Goal: Find specific page/section: Find specific page/section

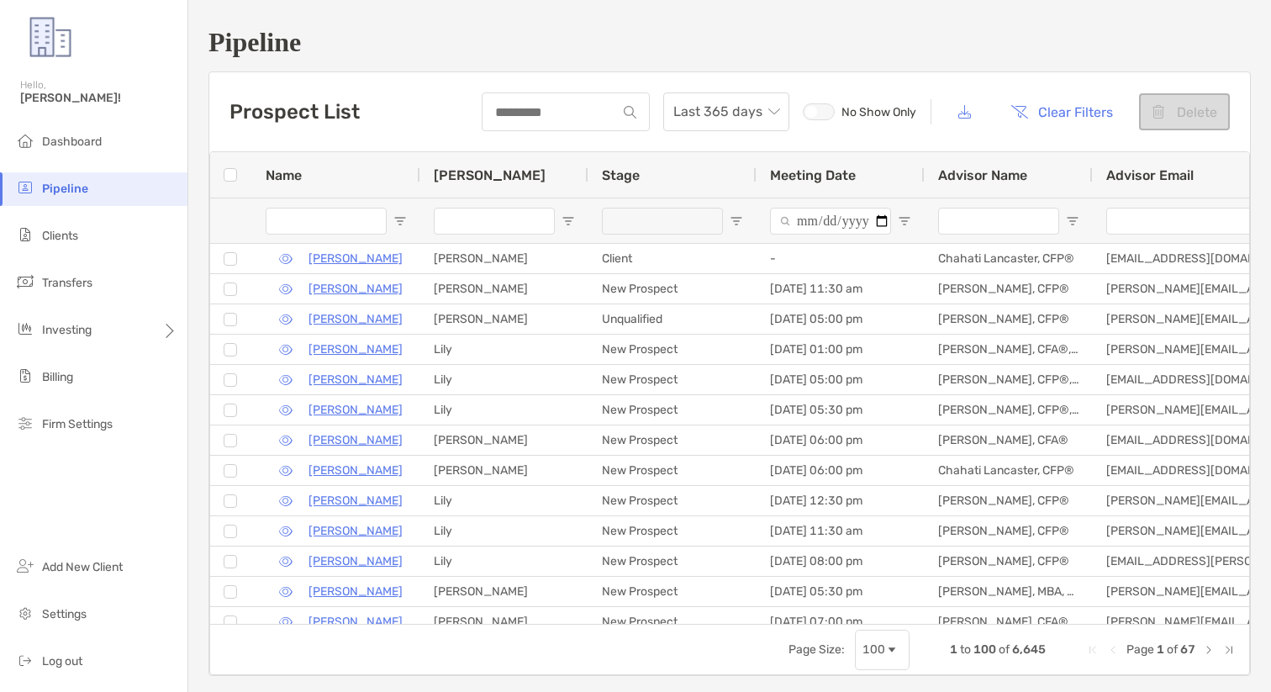
click at [396, 13] on div "Pipeline Prospect List Last 365 days No Show Only Clear Filters Delete 1 to 100…" at bounding box center [729, 351] width 1082 height 703
click at [55, 240] on span "Clients" at bounding box center [60, 236] width 36 height 14
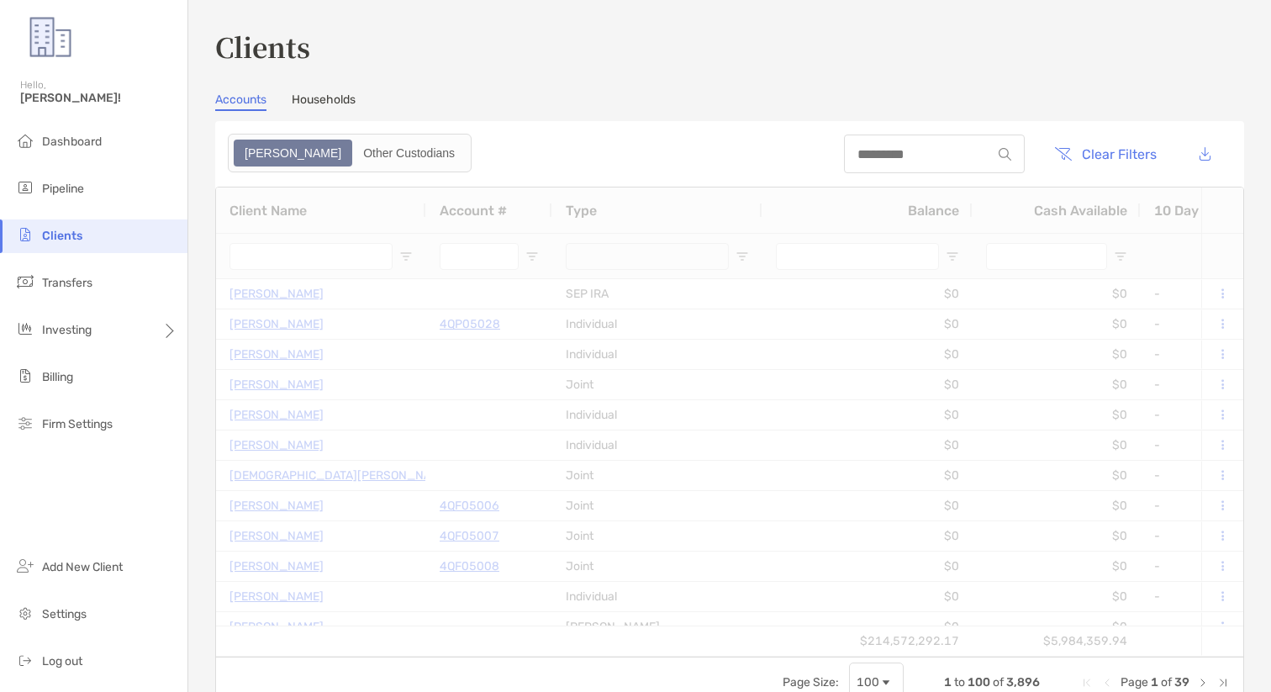
type input "***"
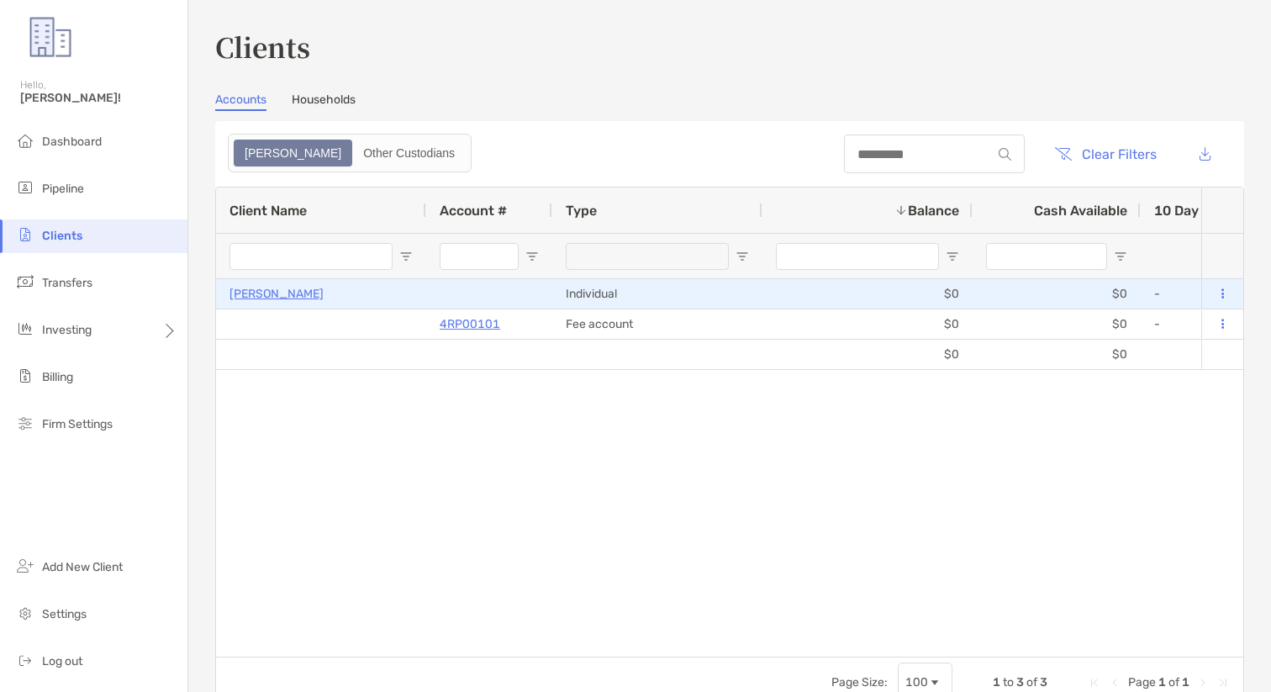
click at [288, 288] on p "[PERSON_NAME]" at bounding box center [276, 293] width 94 height 21
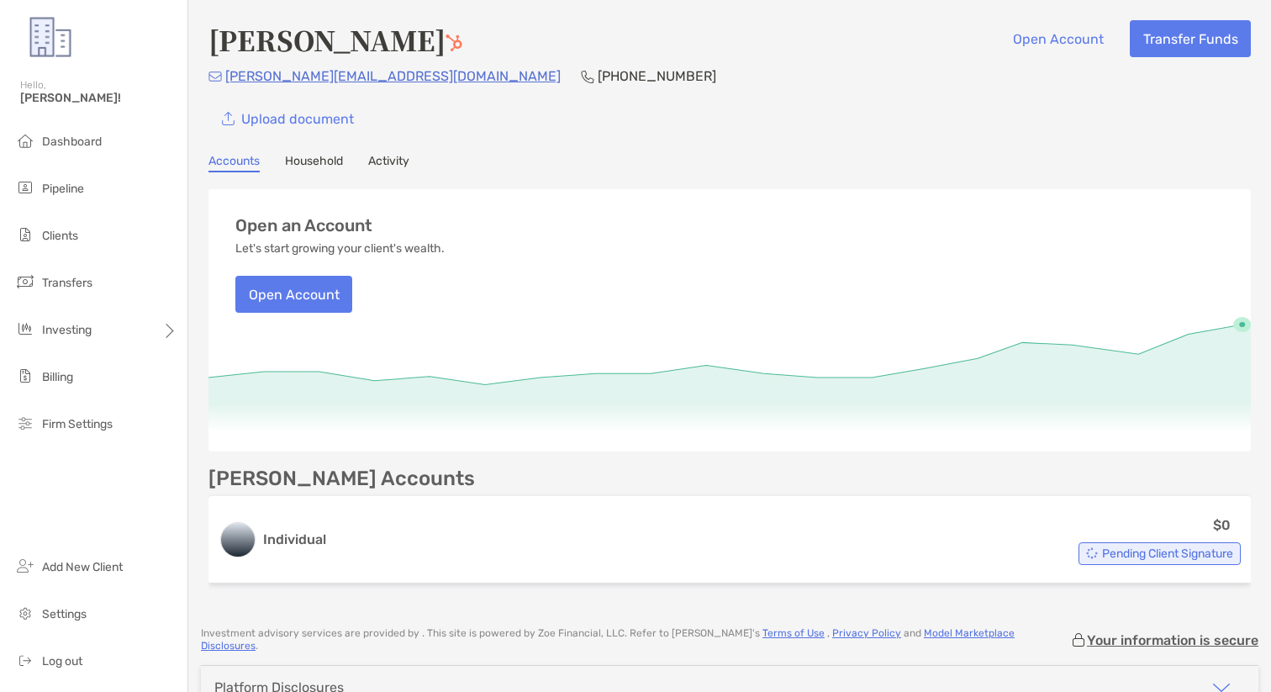
click at [529, 136] on div "Upload document" at bounding box center [729, 118] width 1042 height 37
click at [81, 232] on li "Clients" at bounding box center [93, 236] width 187 height 34
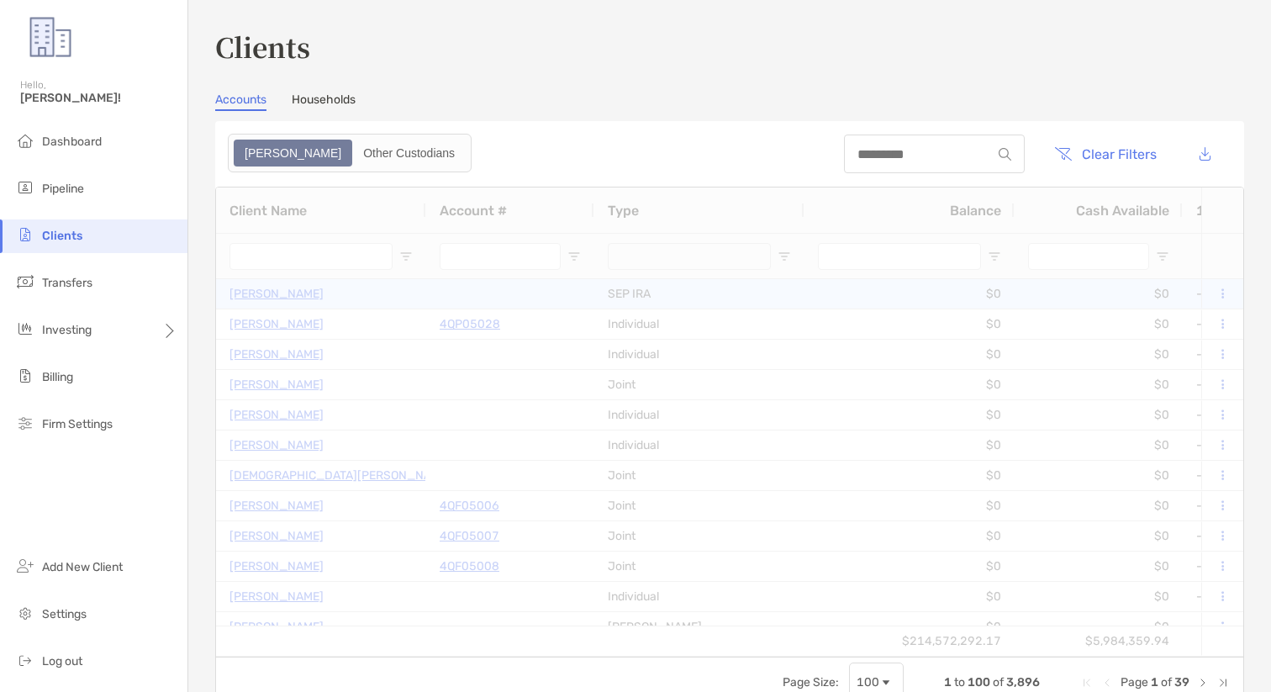
type input "***"
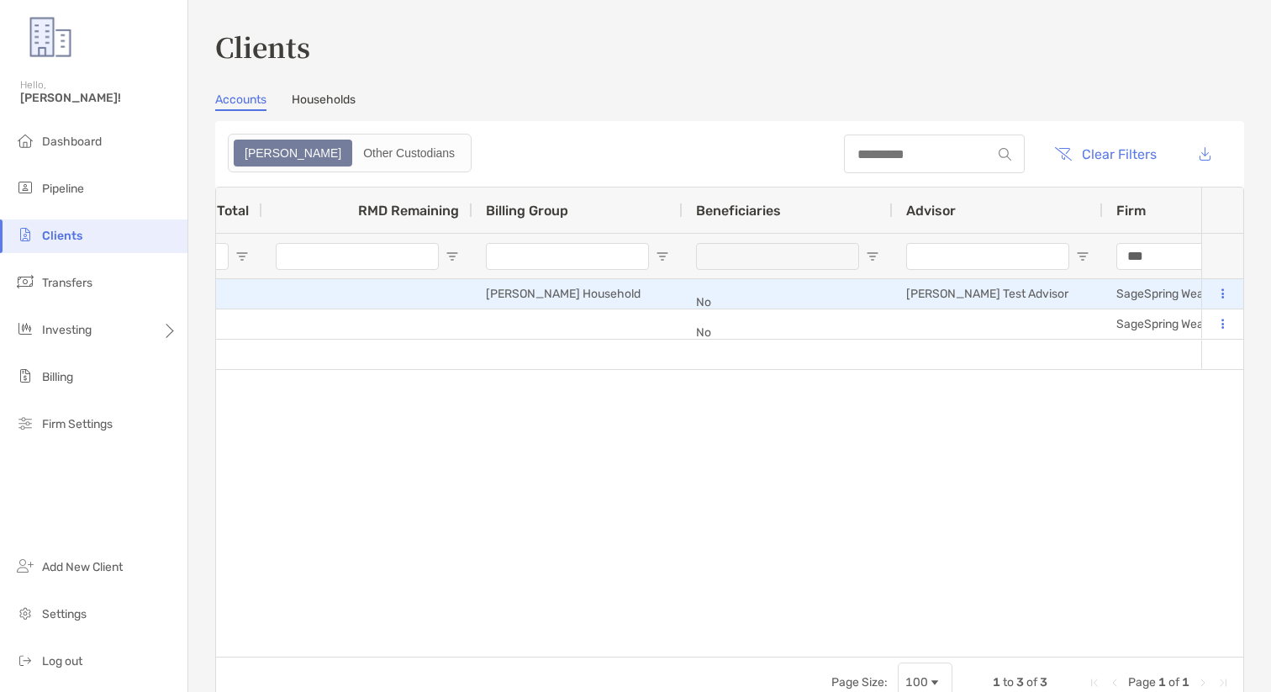
scroll to position [0, 2940]
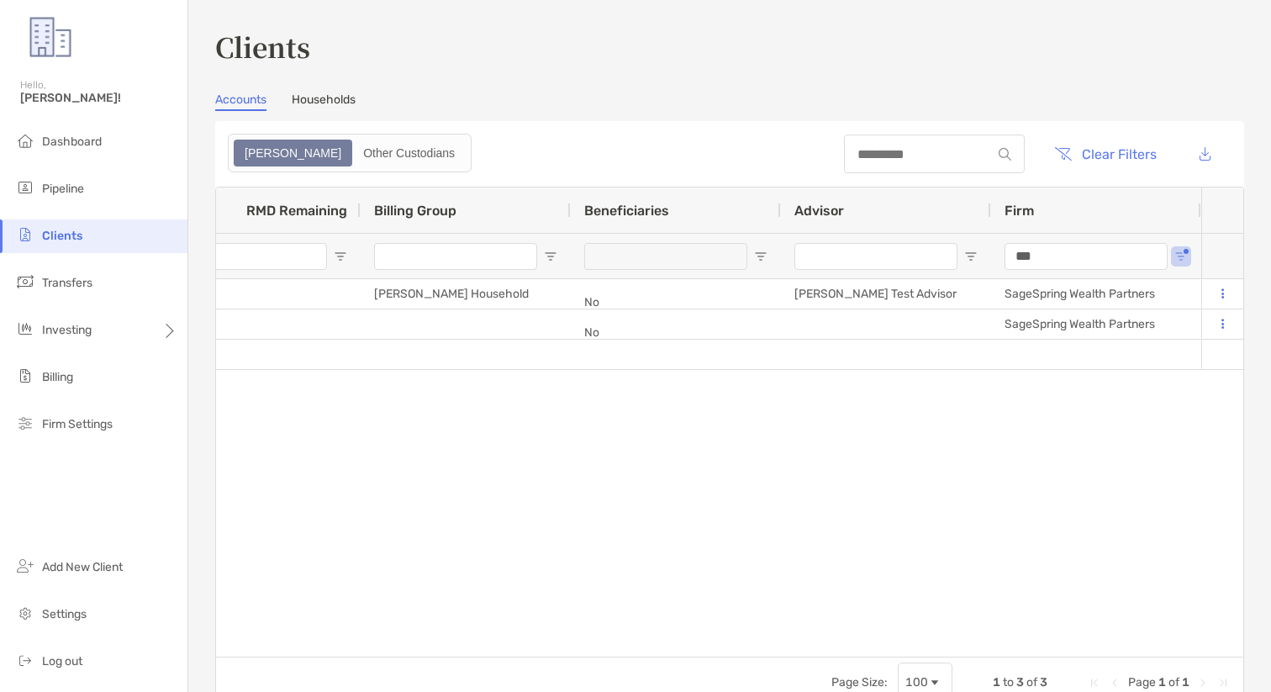
click at [1119, 254] on input "***" at bounding box center [1085, 256] width 163 height 27
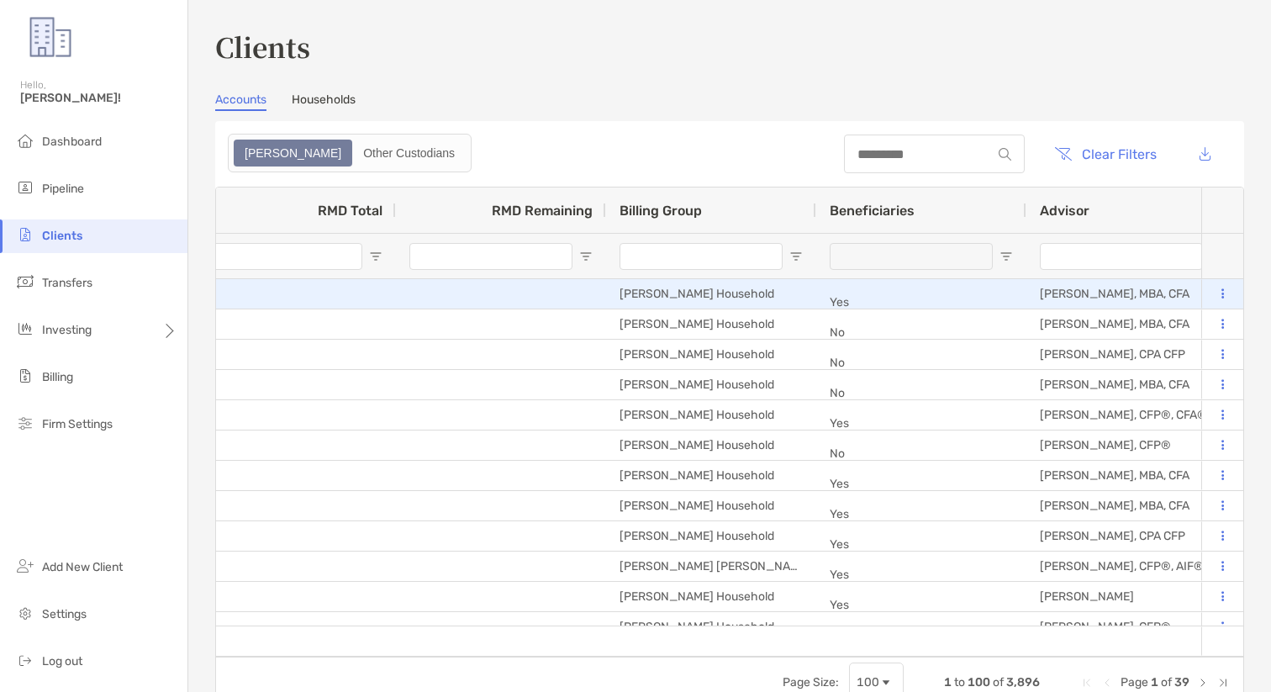
scroll to position [0, 2314]
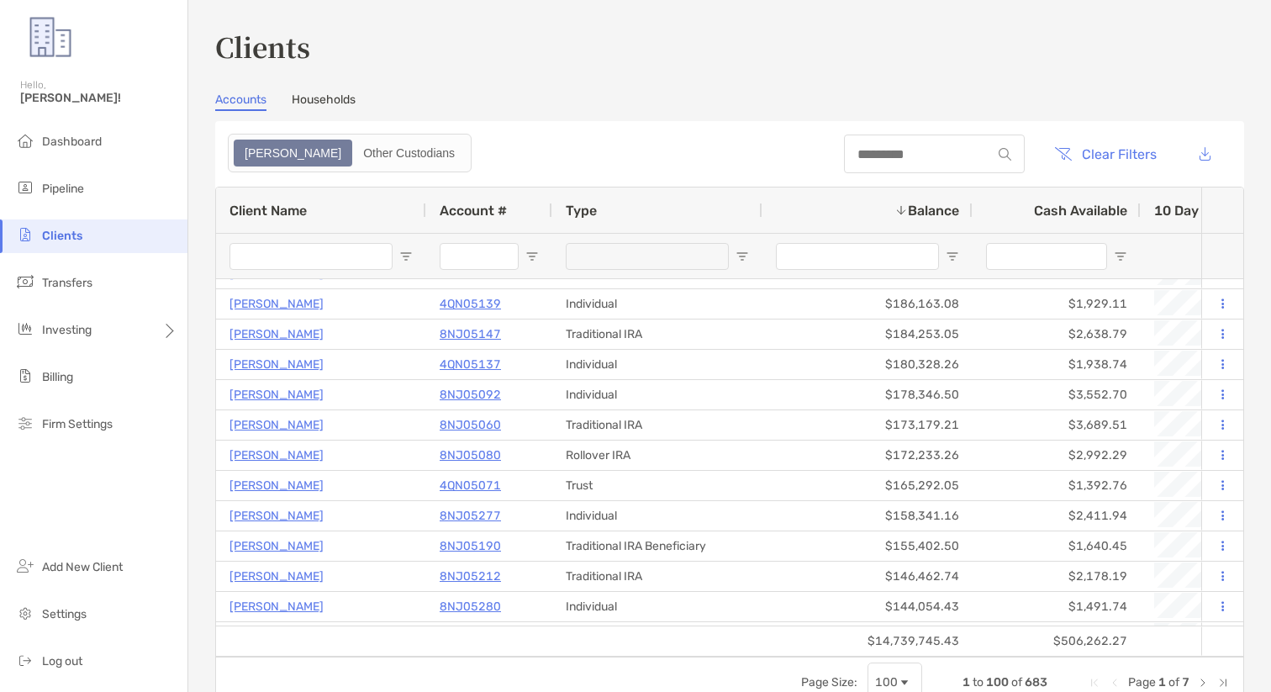
type input "*****"
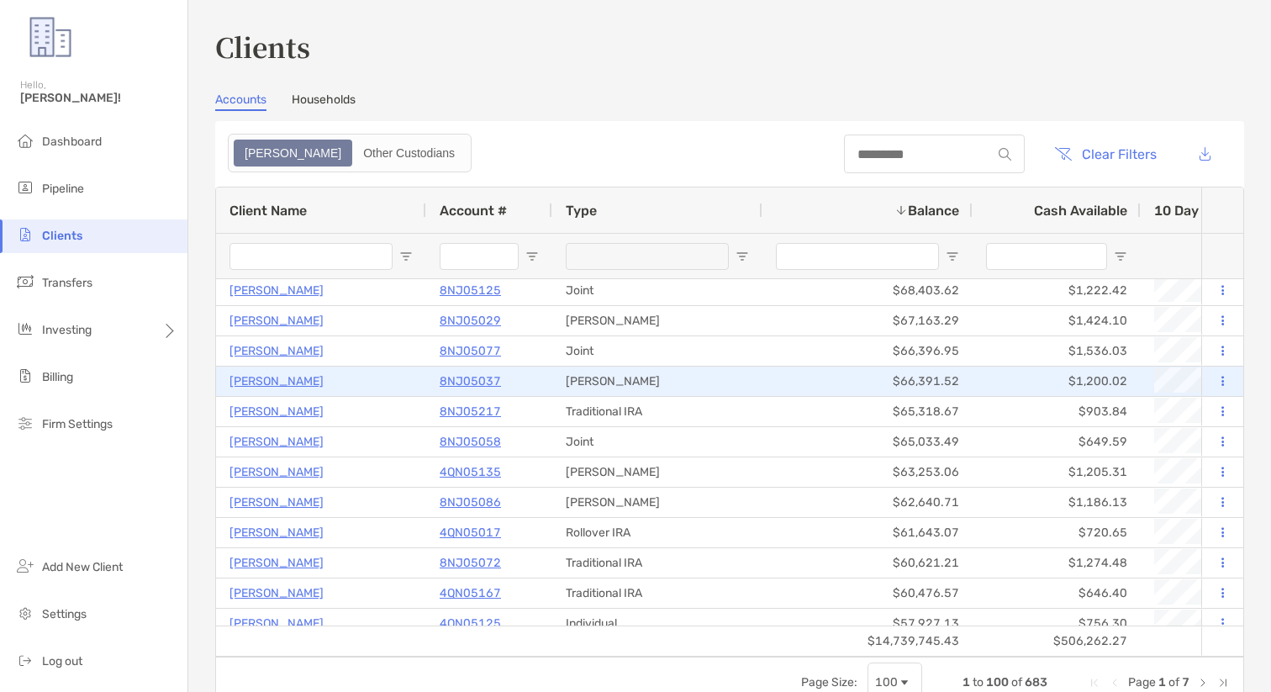
scroll to position [1698, 0]
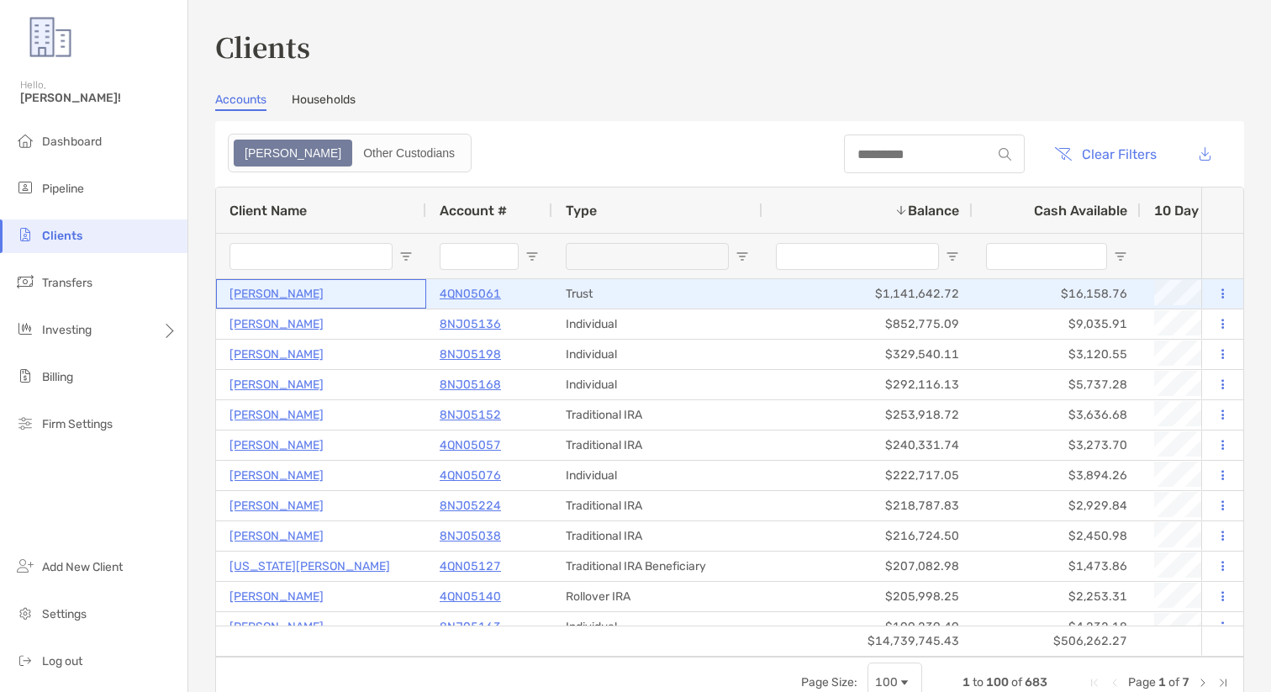
click at [281, 290] on p "Andres Garcia" at bounding box center [276, 293] width 94 height 21
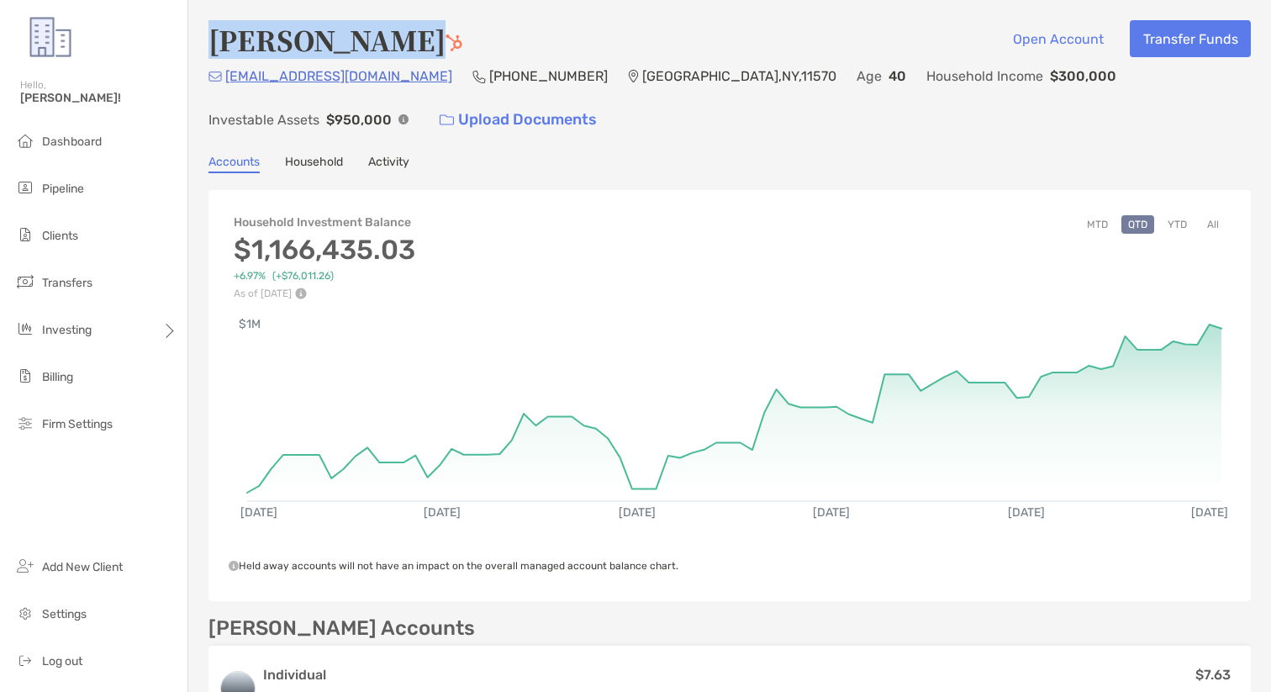
drag, startPoint x: 405, startPoint y: 41, endPoint x: 215, endPoint y: 37, distance: 190.0
click at [215, 37] on h4 "[PERSON_NAME]" at bounding box center [335, 39] width 254 height 39
copy h4 "[PERSON_NAME]"
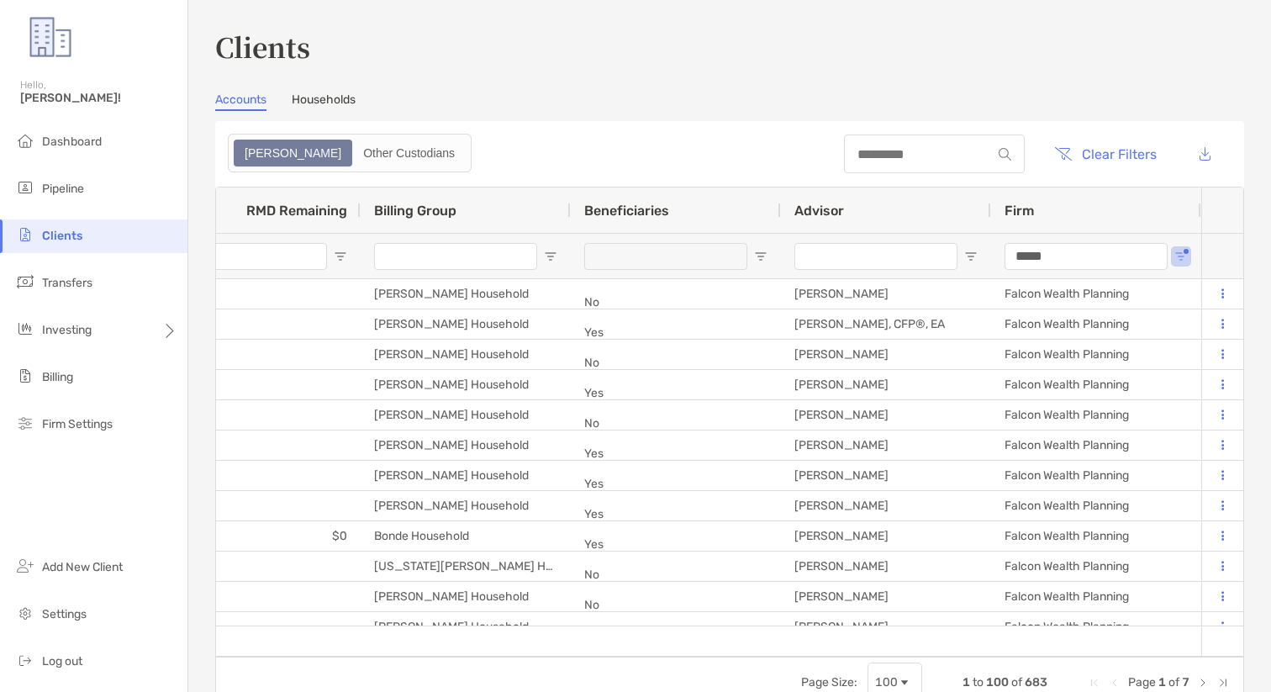
click at [1063, 255] on input "*****" at bounding box center [1085, 256] width 163 height 27
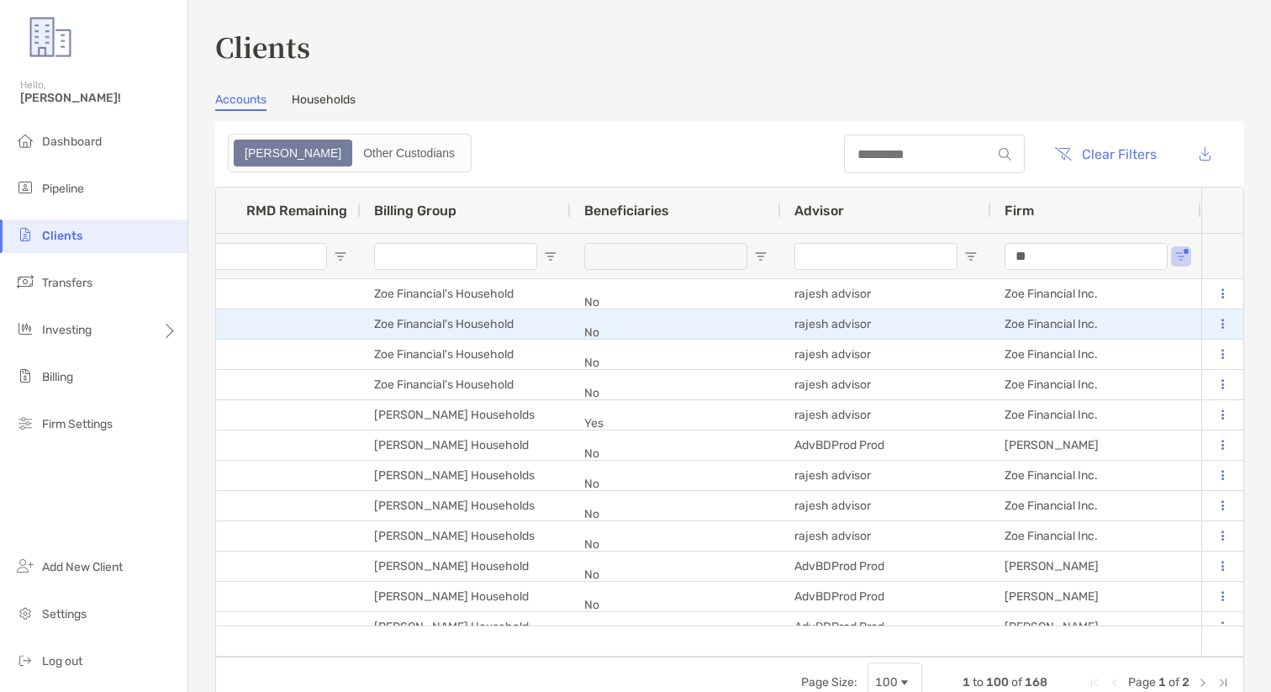
type input "*"
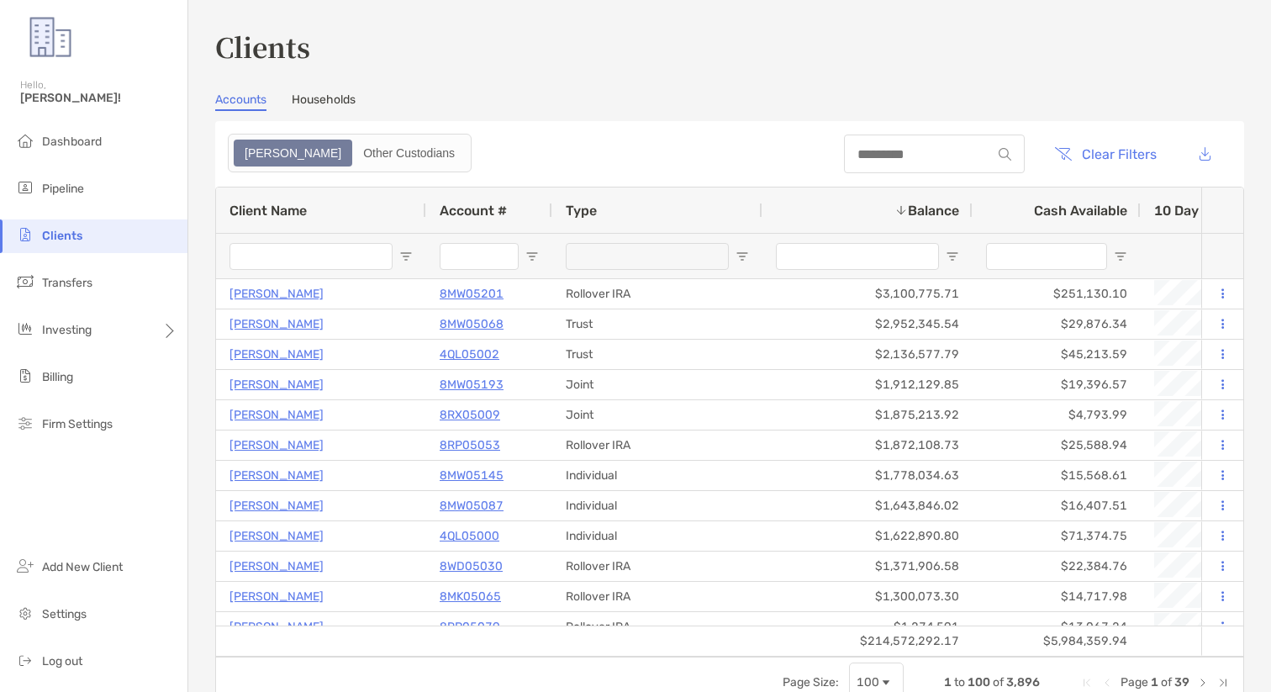
click at [338, 260] on input "Client Name Filter Input" at bounding box center [310, 256] width 163 height 27
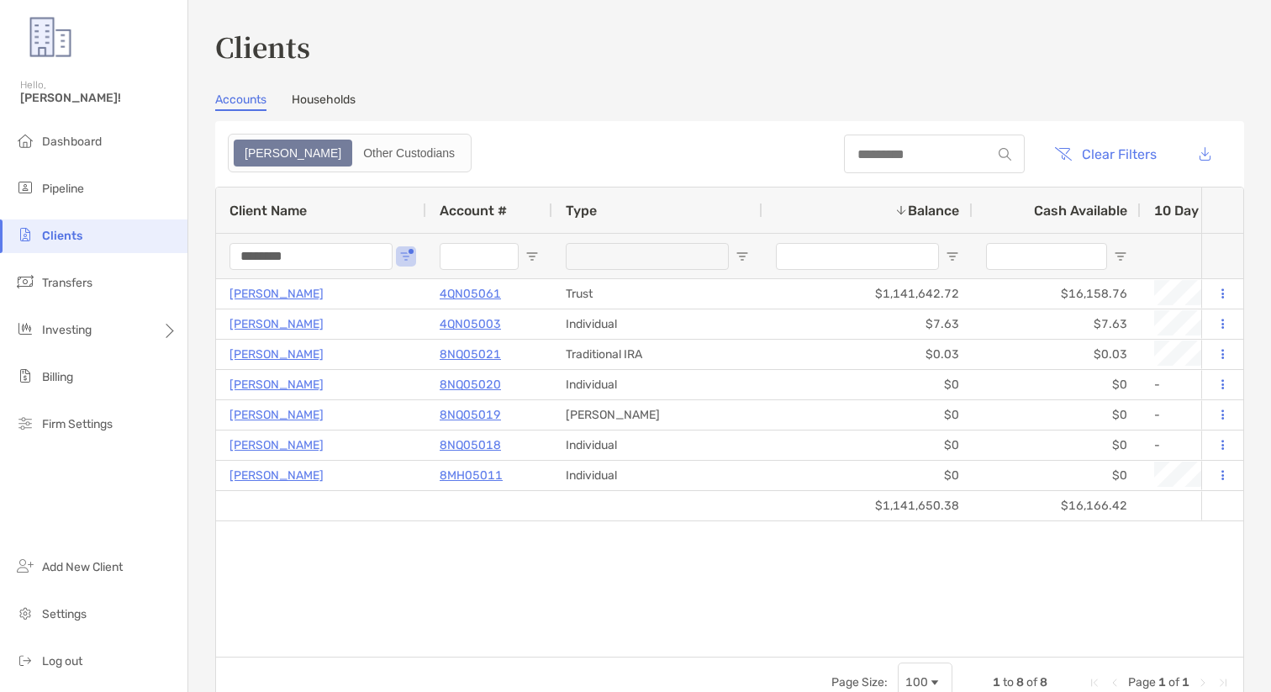
type input "*********"
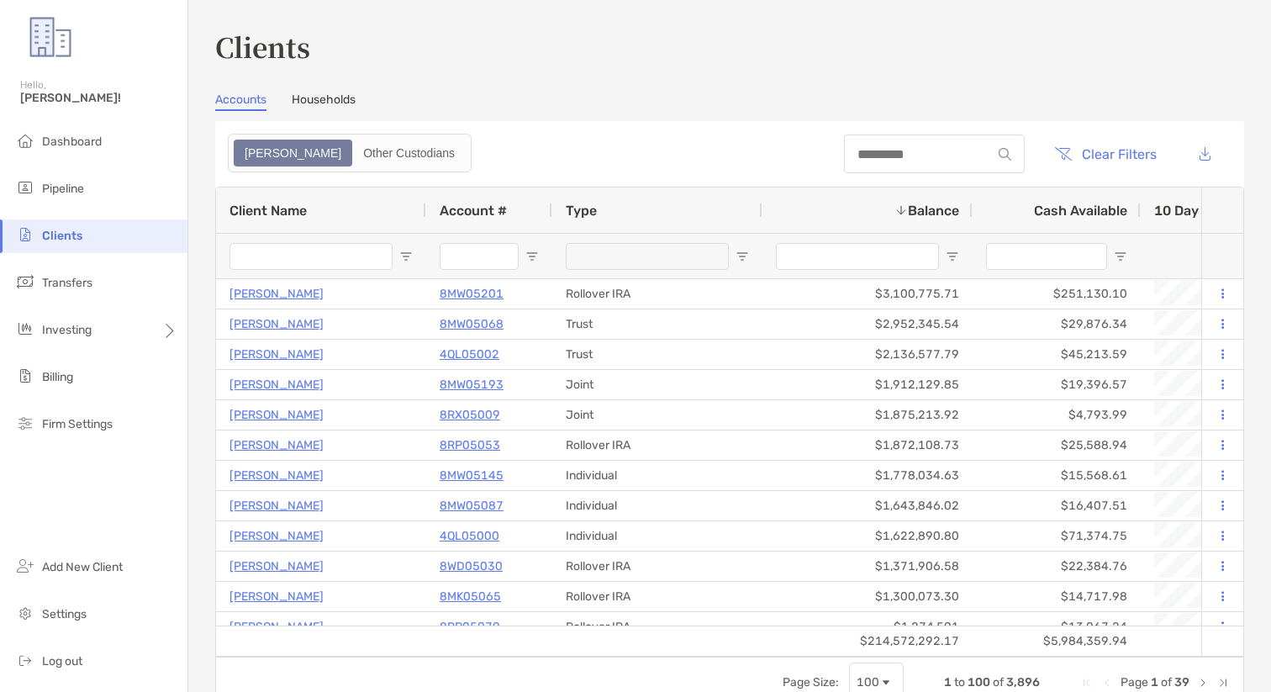
click at [938, 207] on span "Balance" at bounding box center [933, 211] width 51 height 16
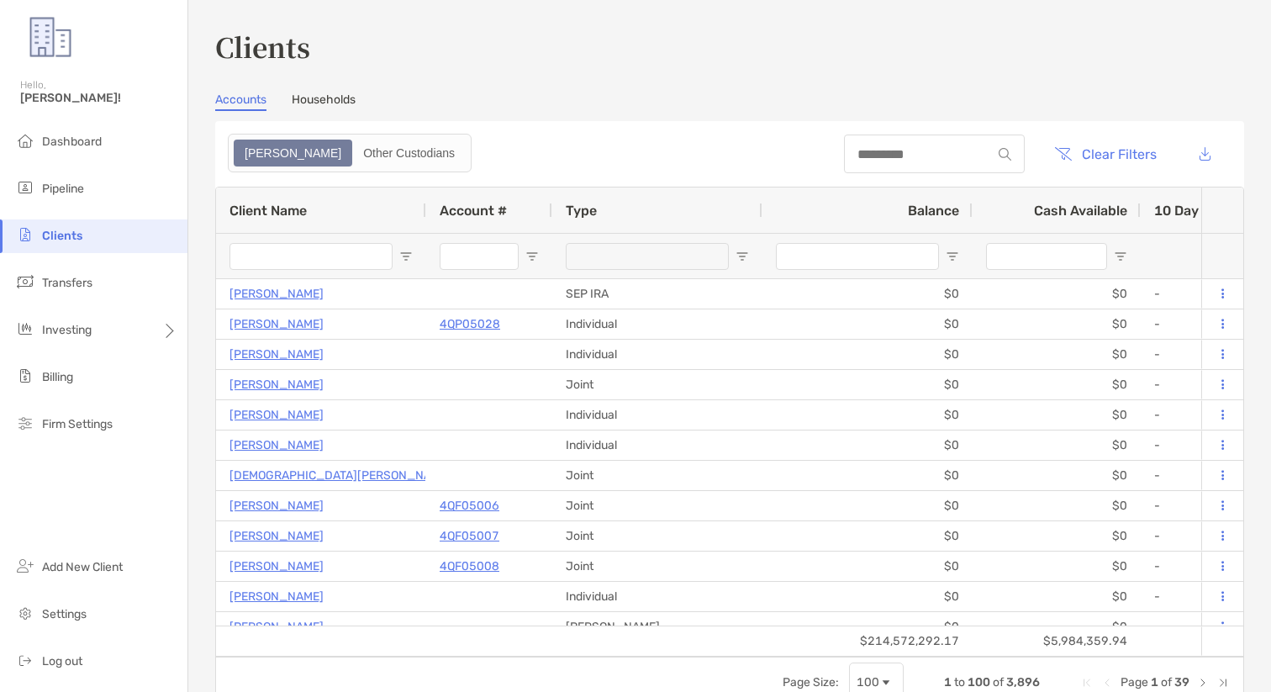
click at [938, 207] on span "Balance" at bounding box center [933, 211] width 51 height 16
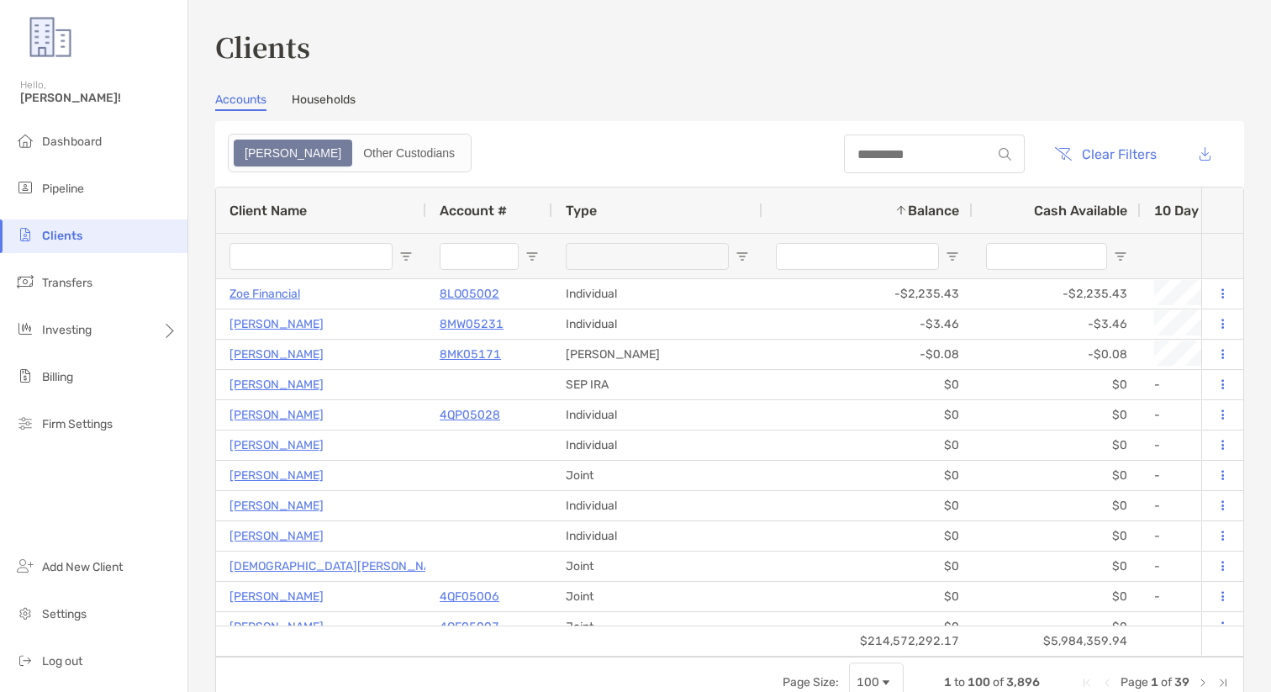
click at [930, 213] on span "Balance" at bounding box center [933, 211] width 51 height 16
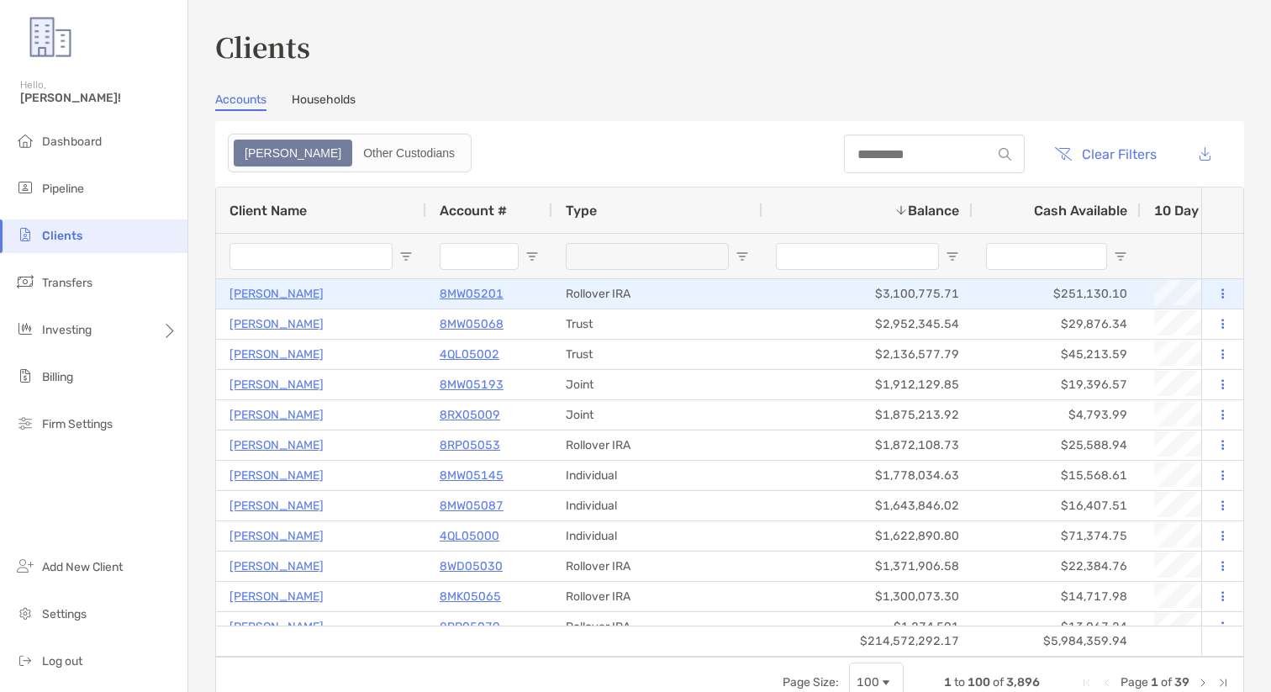
click at [271, 292] on p "David Lynn" at bounding box center [276, 293] width 94 height 21
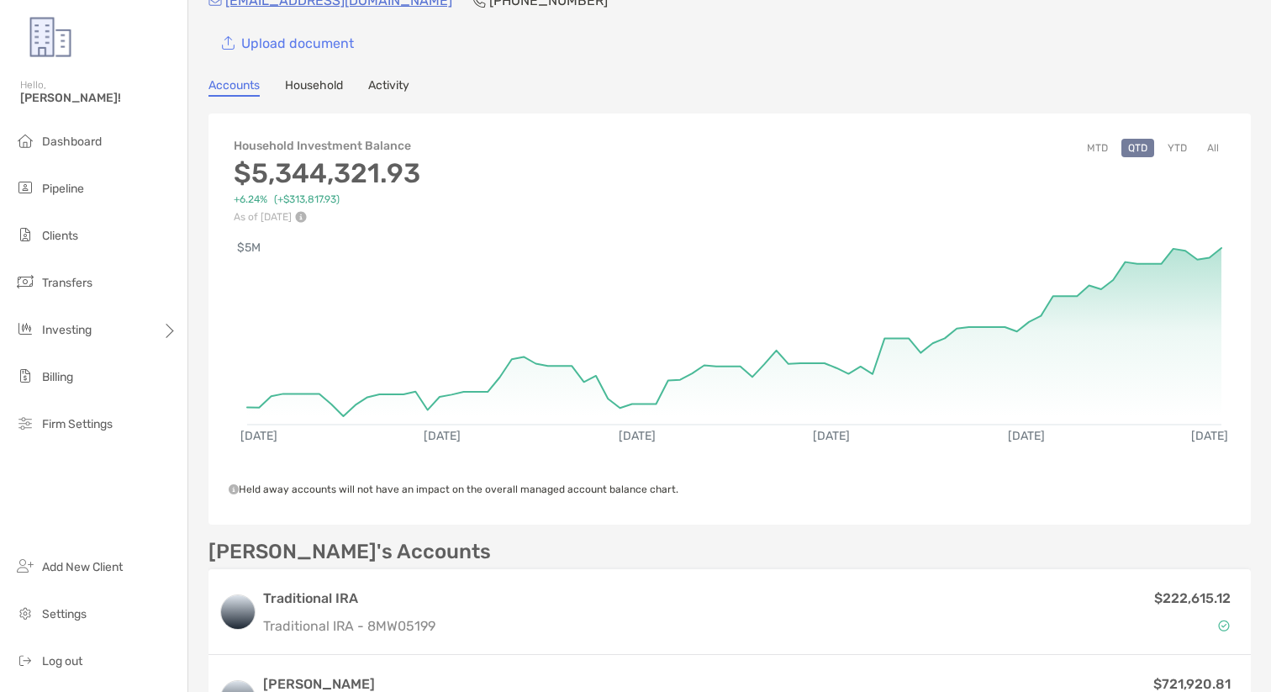
click at [1260, 208] on div "David Lynn Open Account Transfer Funds drblynn@sbcglobal.net (214) 912-9333 Upl…" at bounding box center [729, 662] width 1082 height 1476
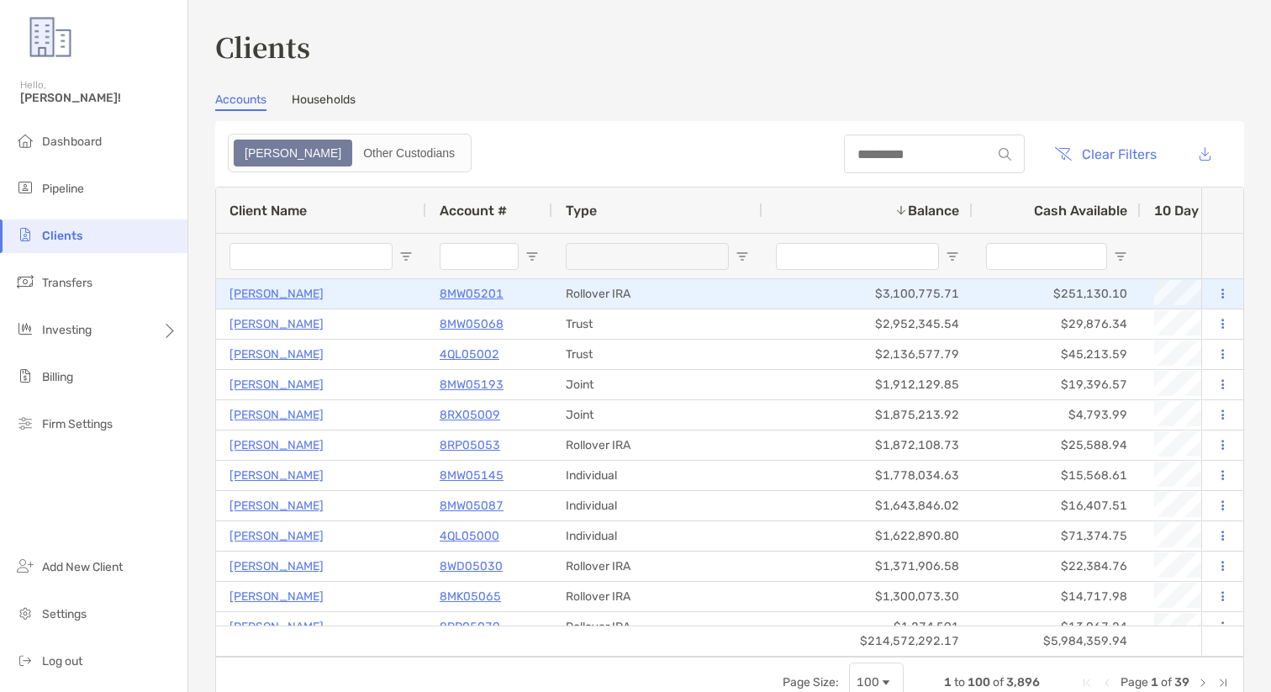
click at [266, 292] on p "David Lynn" at bounding box center [276, 293] width 94 height 21
click at [270, 290] on p "David Lynn" at bounding box center [276, 293] width 94 height 21
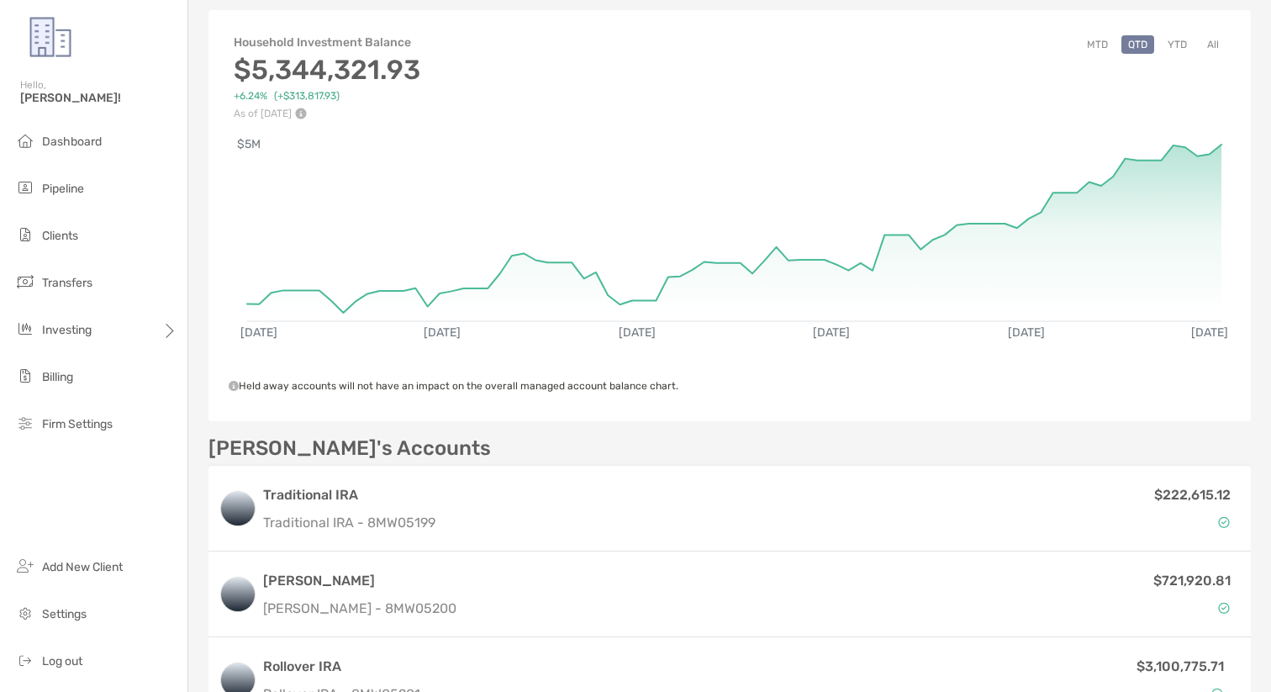
click at [198, 168] on div "David Lynn Open Account Transfer Funds drblynn@sbcglobal.net (214) 912-9333 Upl…" at bounding box center [729, 559] width 1082 height 1476
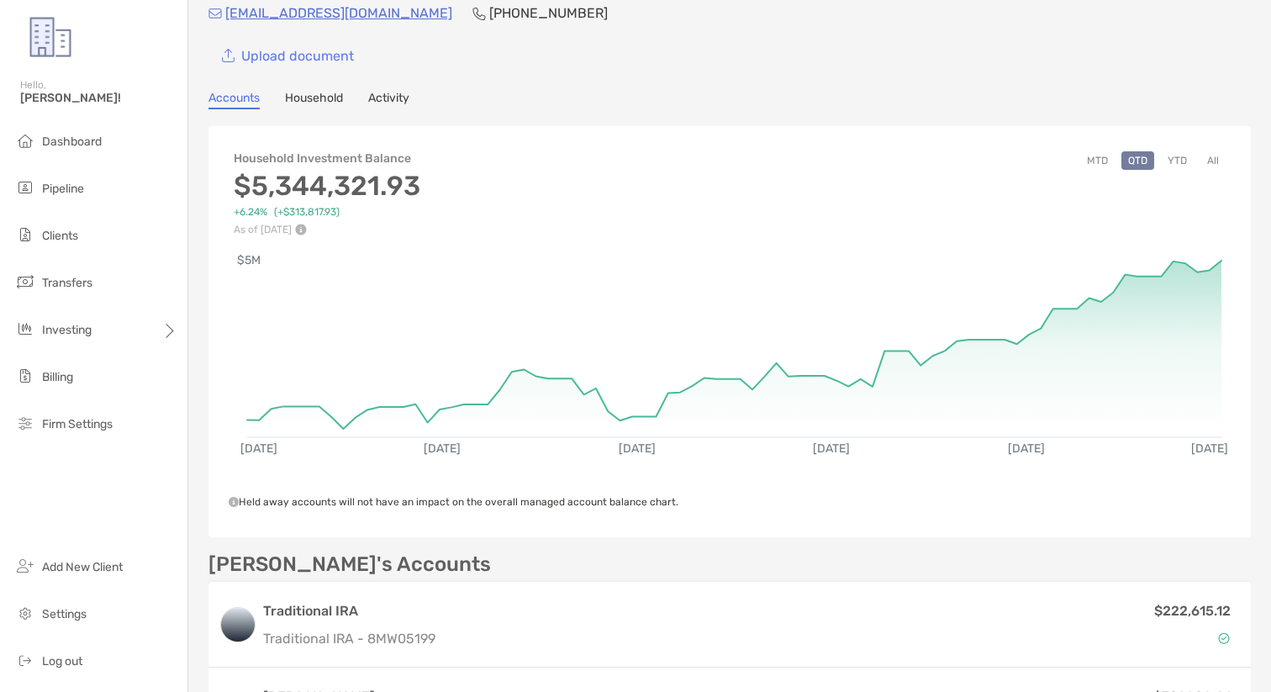
click at [359, 164] on h4 "Household Investment Balance" at bounding box center [327, 158] width 187 height 14
click at [596, 114] on div "David Lynn Open Account Transfer Funds drblynn@sbcglobal.net (214) 912-9333 Upl…" at bounding box center [729, 675] width 1082 height 1476
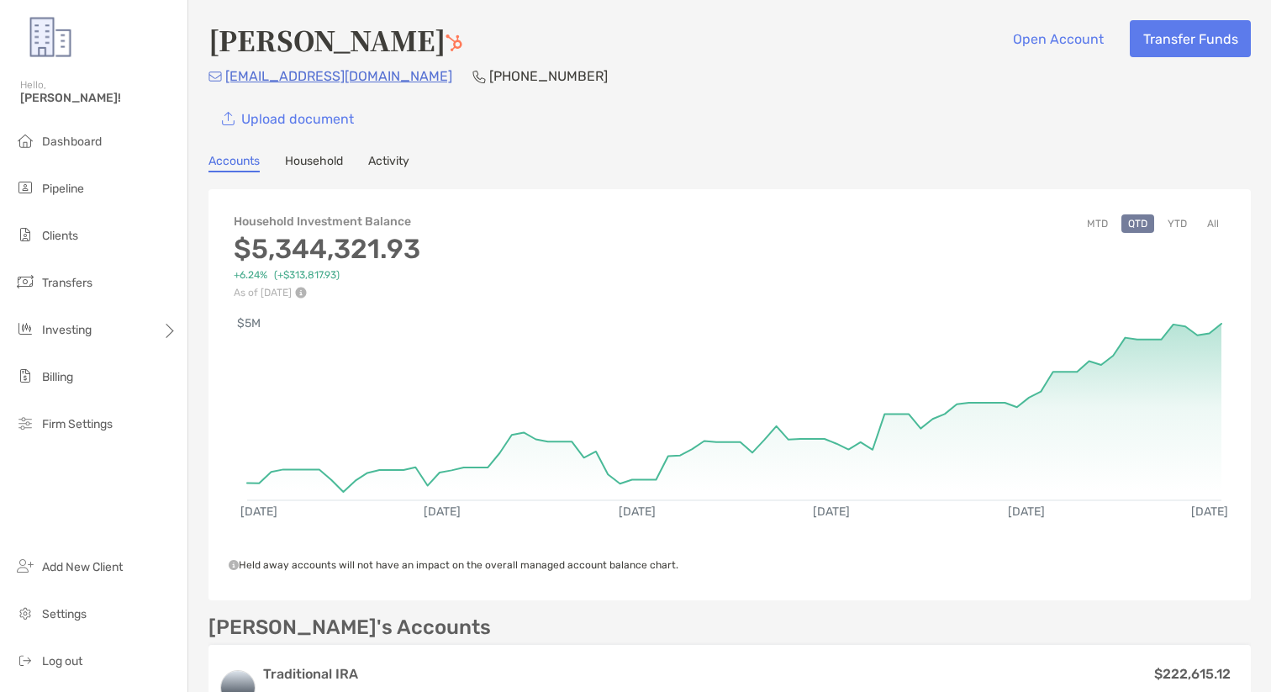
click at [301, 164] on link "Household" at bounding box center [314, 163] width 58 height 18
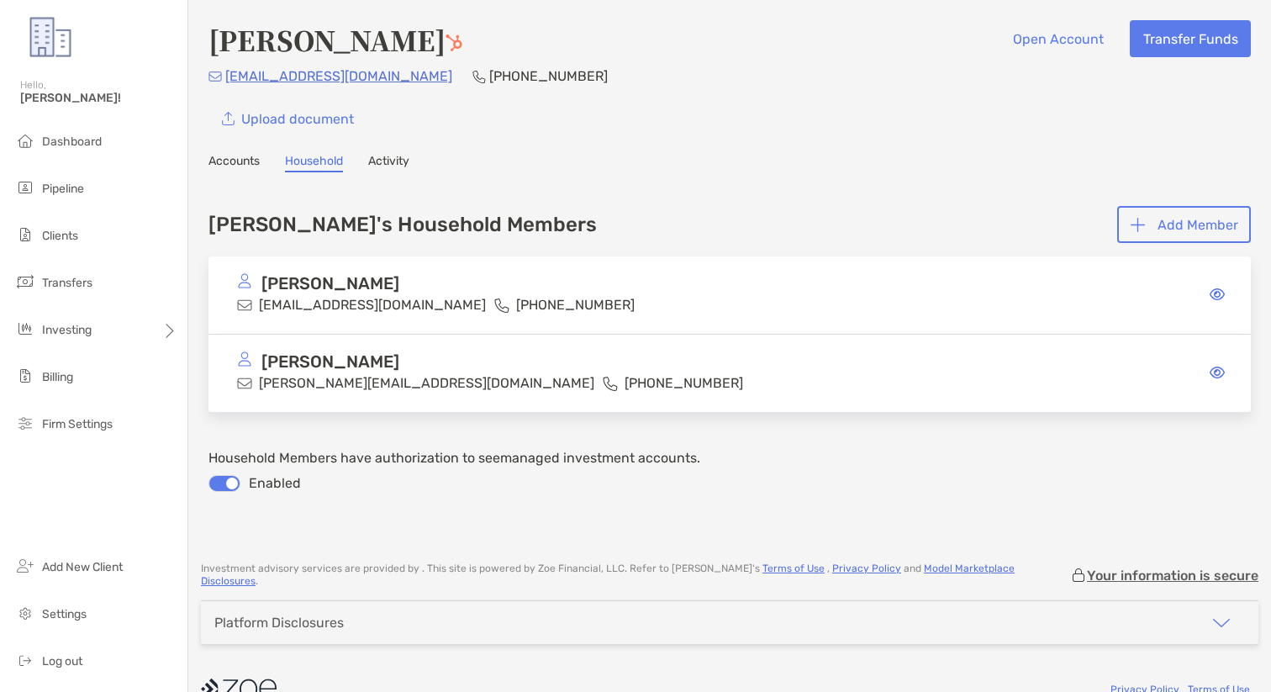
click at [381, 155] on link "Activity" at bounding box center [388, 163] width 41 height 18
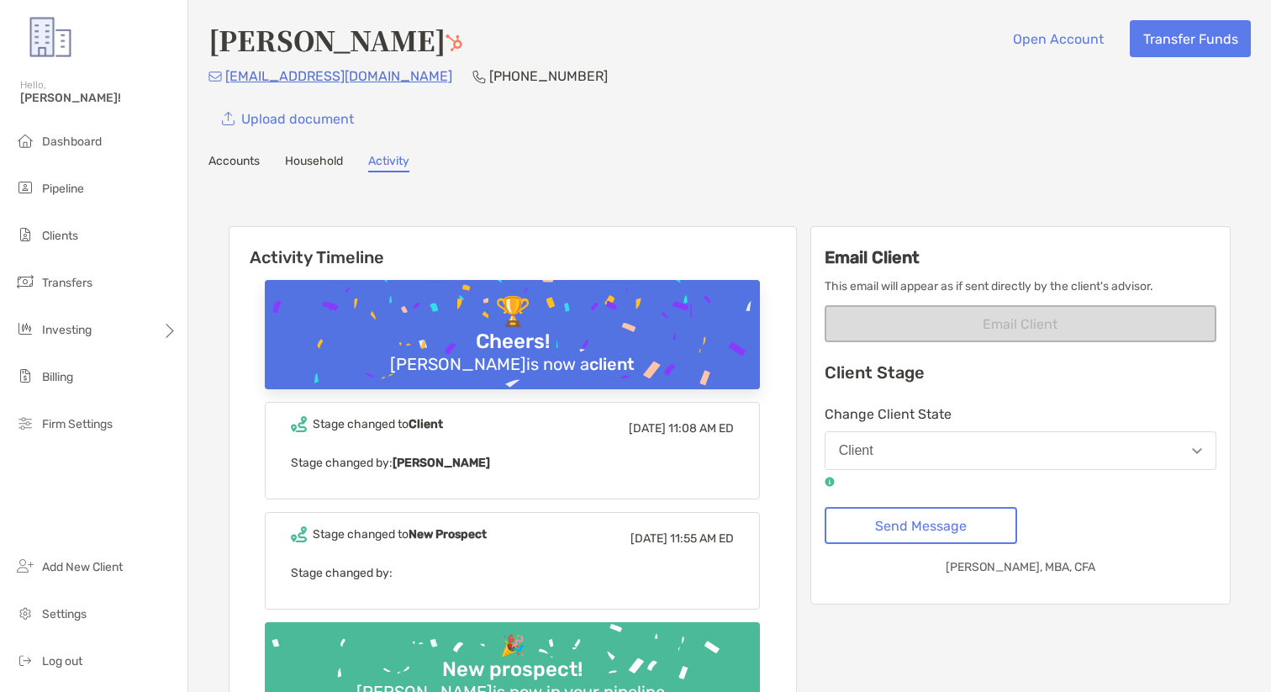
click at [229, 154] on link "Accounts" at bounding box center [233, 163] width 51 height 18
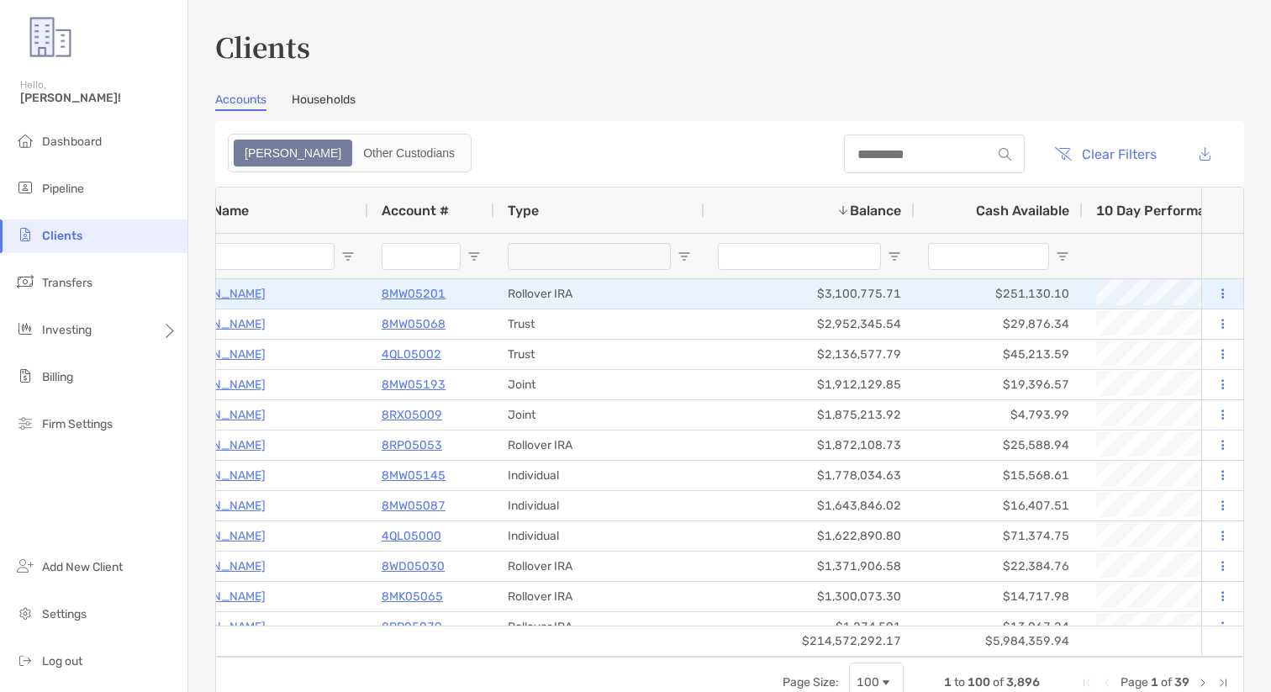
scroll to position [0, 167]
